Goal: Information Seeking & Learning: Learn about a topic

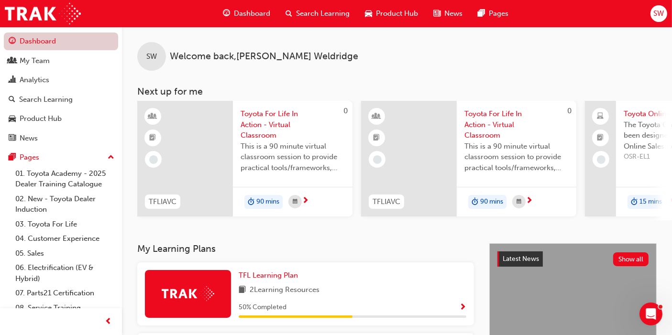
click at [32, 40] on link "Dashboard" at bounding box center [61, 42] width 114 height 18
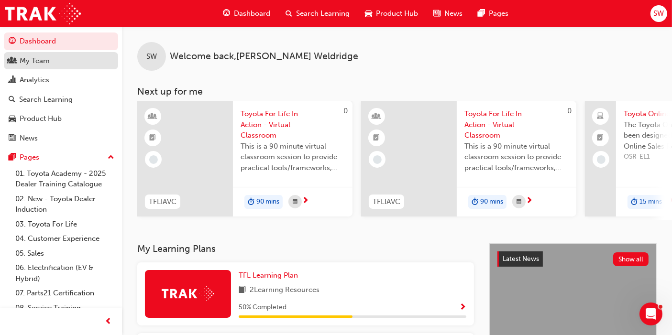
click at [33, 63] on div "My Team" at bounding box center [35, 60] width 30 height 11
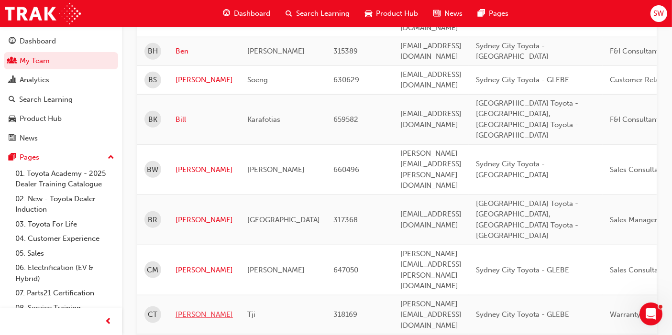
scroll to position [903, 0]
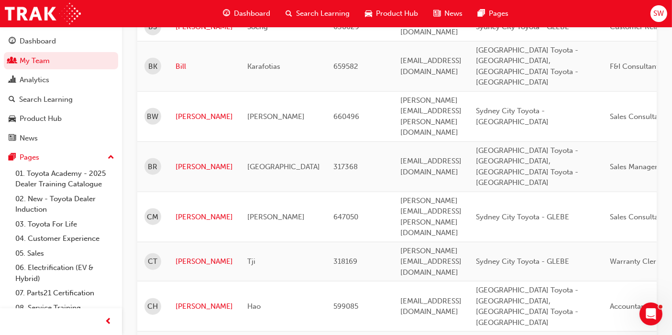
drag, startPoint x: 197, startPoint y: 109, endPoint x: 196, endPoint y: 121, distance: 11.6
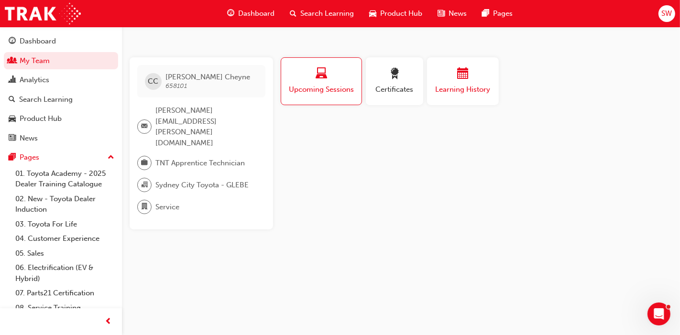
click at [478, 81] on div "button" at bounding box center [462, 75] width 57 height 15
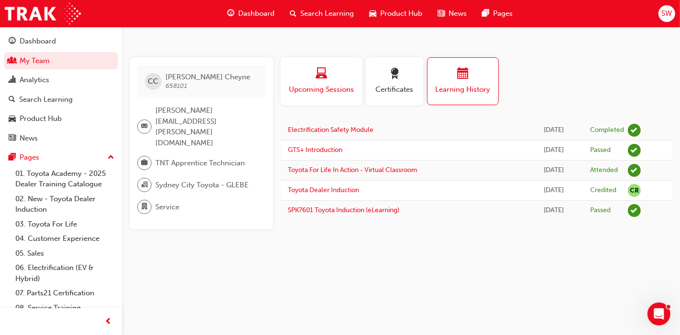
click at [318, 80] on span "laptop-icon" at bounding box center [321, 74] width 11 height 13
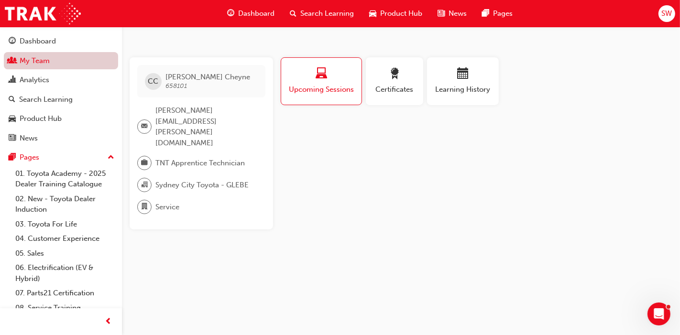
click at [62, 58] on link "My Team" at bounding box center [61, 61] width 114 height 18
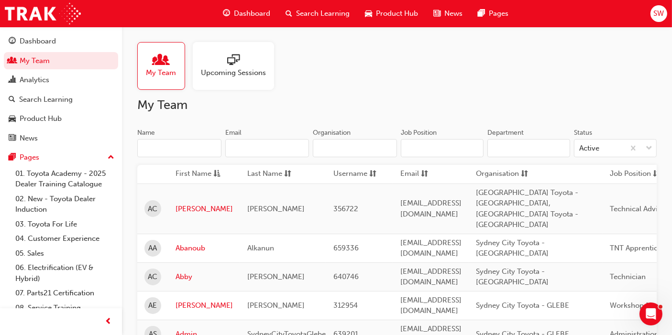
click at [188, 148] on input "Name" at bounding box center [179, 148] width 84 height 18
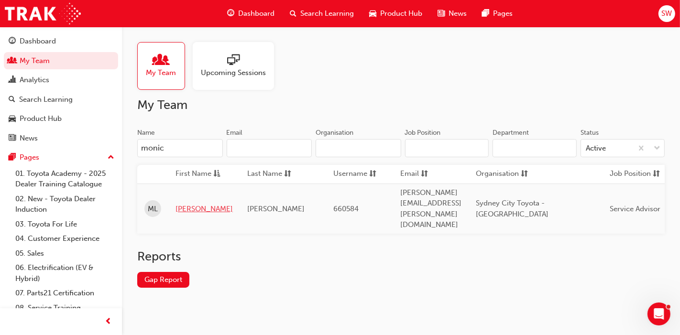
type input "monic"
click at [183, 204] on link "[PERSON_NAME]" at bounding box center [204, 209] width 57 height 11
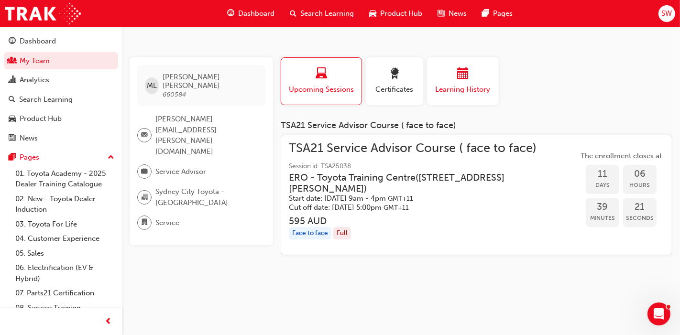
click at [477, 91] on span "Learning History" at bounding box center [462, 89] width 57 height 11
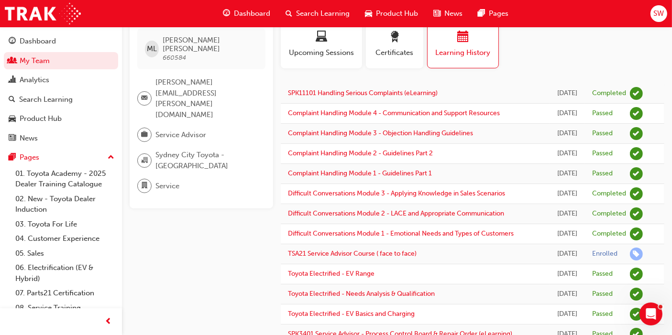
scroll to position [53, 0]
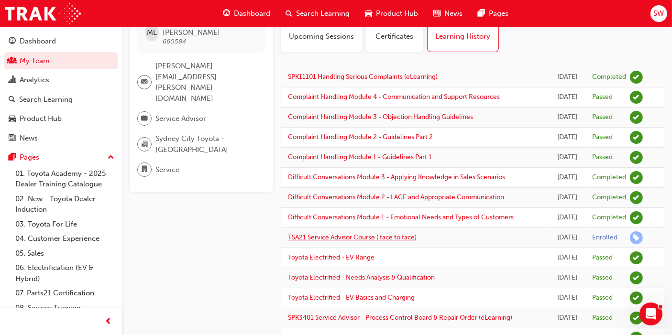
click at [349, 242] on link "TSA21 Service Advisor Course ( face to face)" at bounding box center [352, 237] width 129 height 8
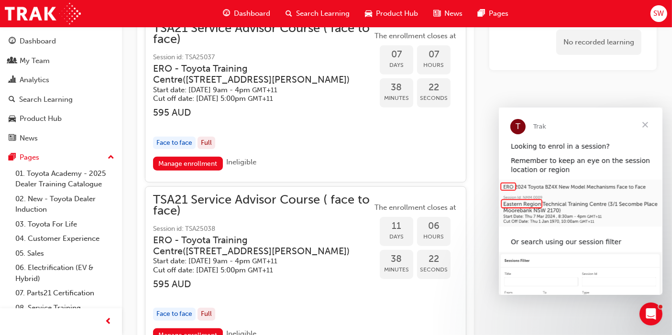
click at [646, 125] on span "Close" at bounding box center [645, 125] width 34 height 34
